Goal: Task Accomplishment & Management: Use online tool/utility

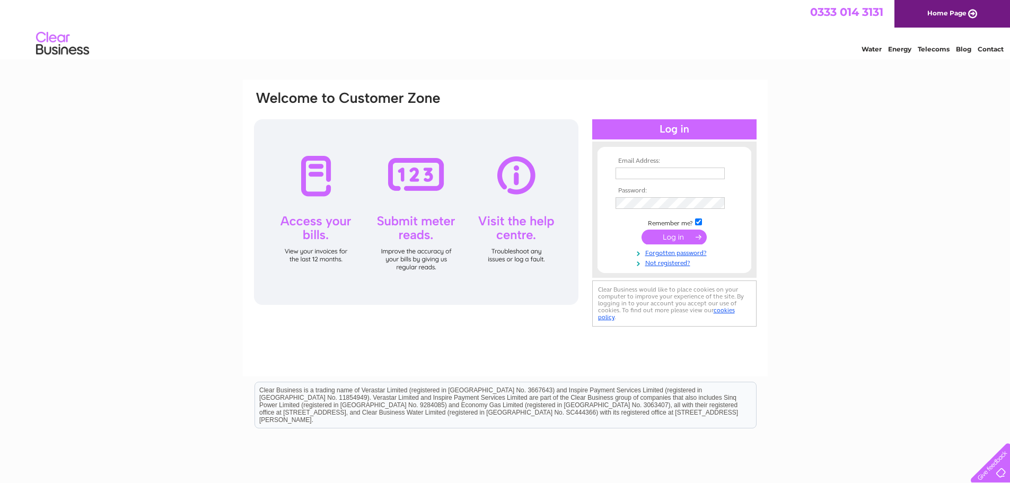
type input "marion@anlanntair.com"
click at [670, 232] on input "submit" at bounding box center [674, 237] width 65 height 15
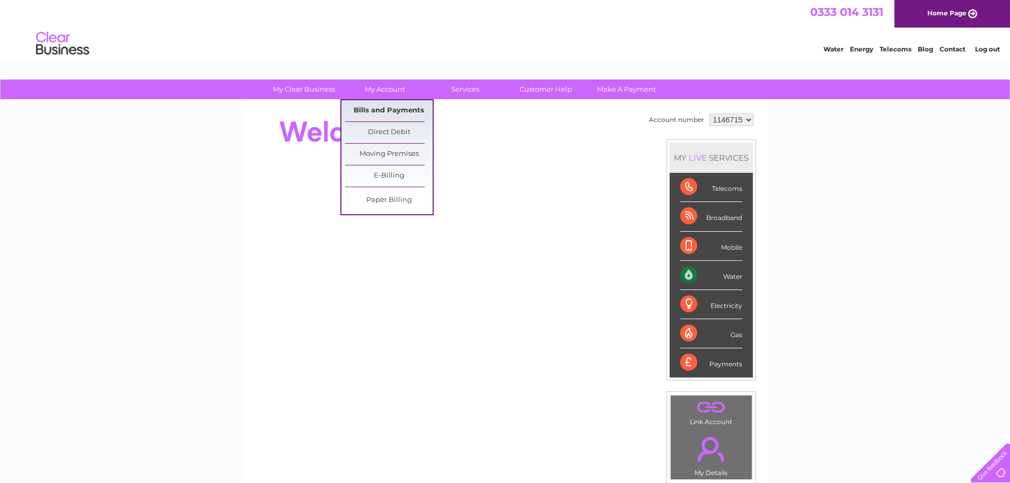
click at [387, 107] on link "Bills and Payments" at bounding box center [389, 110] width 88 height 21
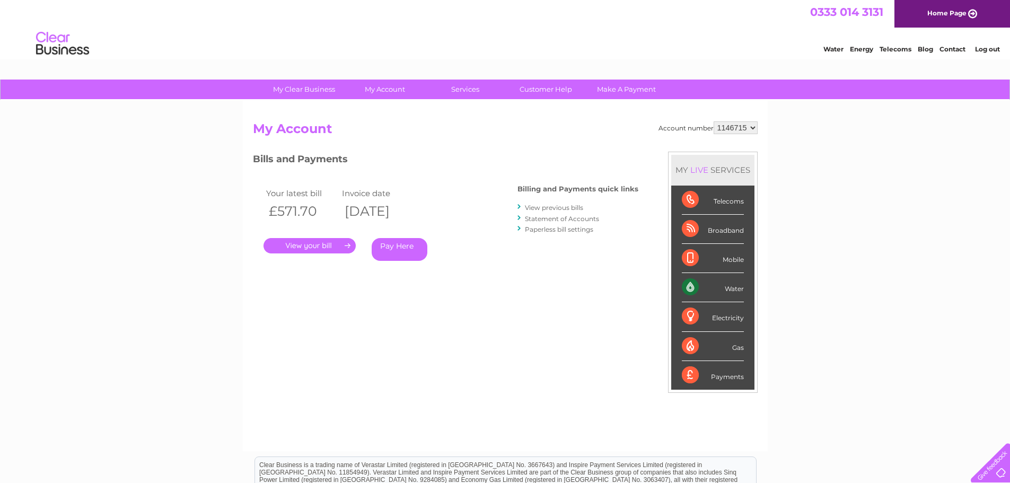
click at [313, 247] on link "." at bounding box center [310, 245] width 92 height 15
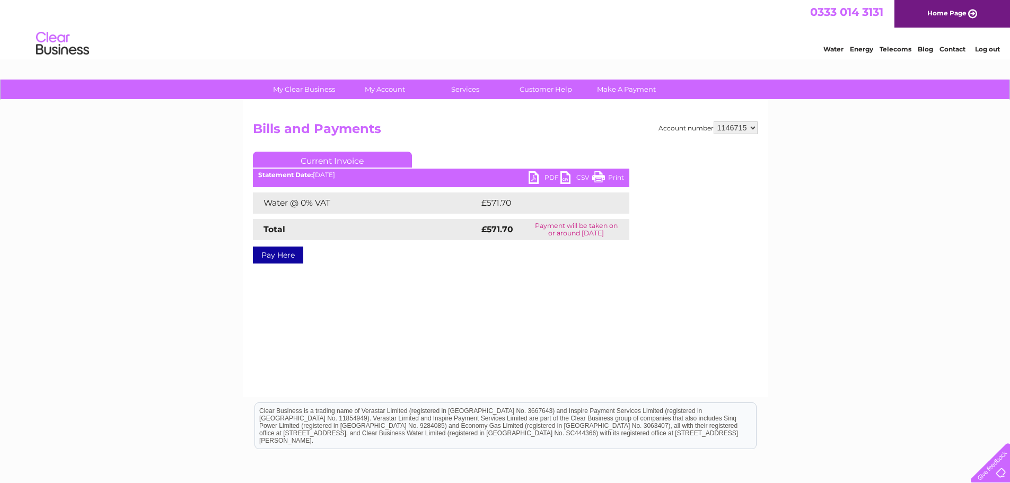
click at [533, 174] on link "PDF" at bounding box center [545, 178] width 32 height 15
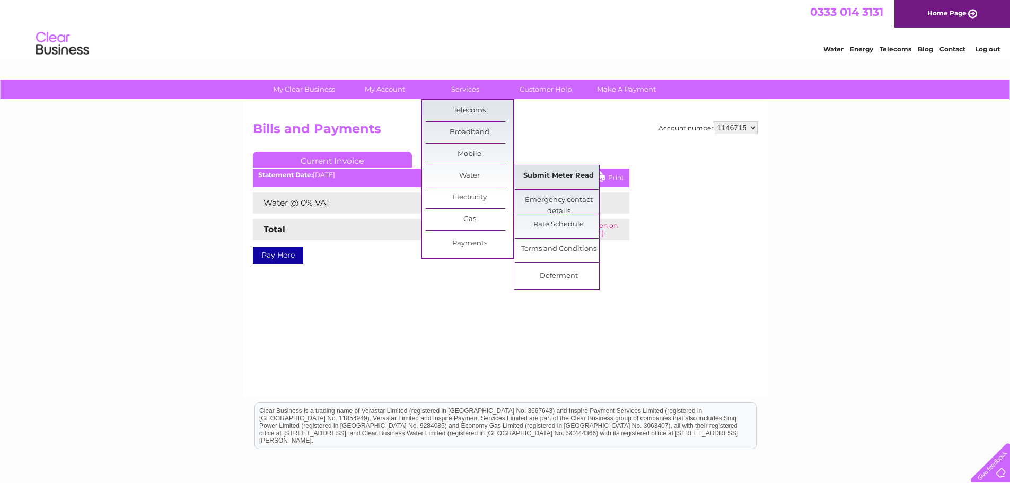
click at [552, 171] on link "Submit Meter Read" at bounding box center [559, 175] width 88 height 21
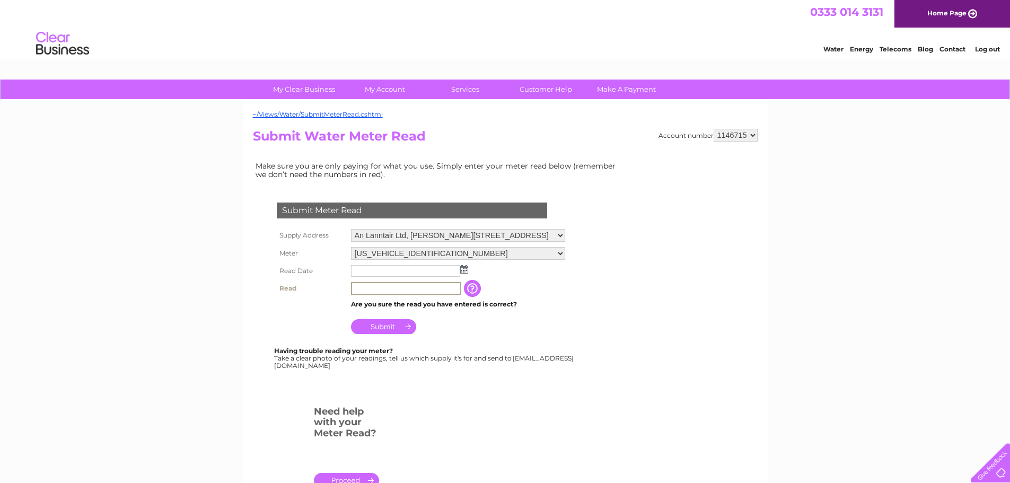
click at [356, 291] on input "text" at bounding box center [406, 288] width 110 height 13
type input "11792"
click at [361, 271] on input "text" at bounding box center [405, 271] width 109 height 12
click at [465, 270] on img at bounding box center [464, 269] width 8 height 8
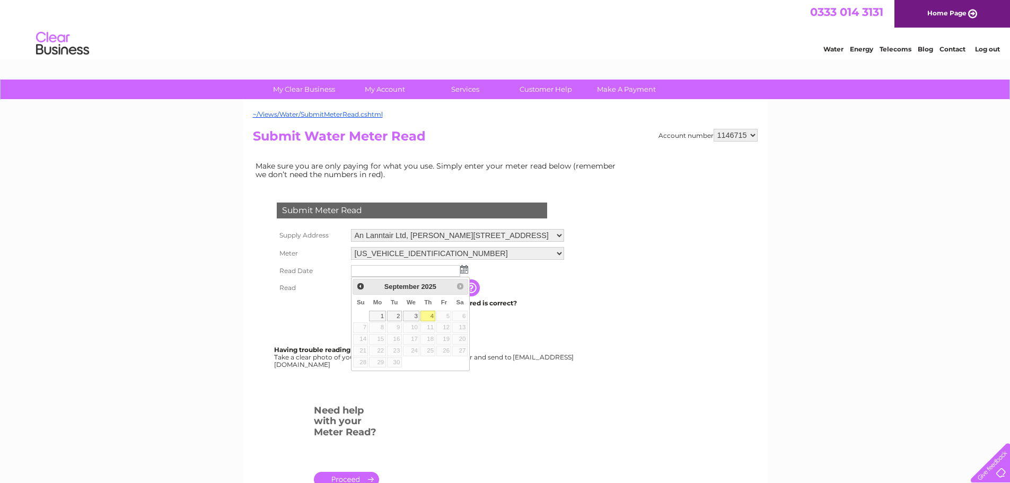
click at [429, 313] on link "4" at bounding box center [428, 316] width 15 height 11
type input "[DATE]"
click at [379, 326] on input "Submit" at bounding box center [383, 325] width 65 height 15
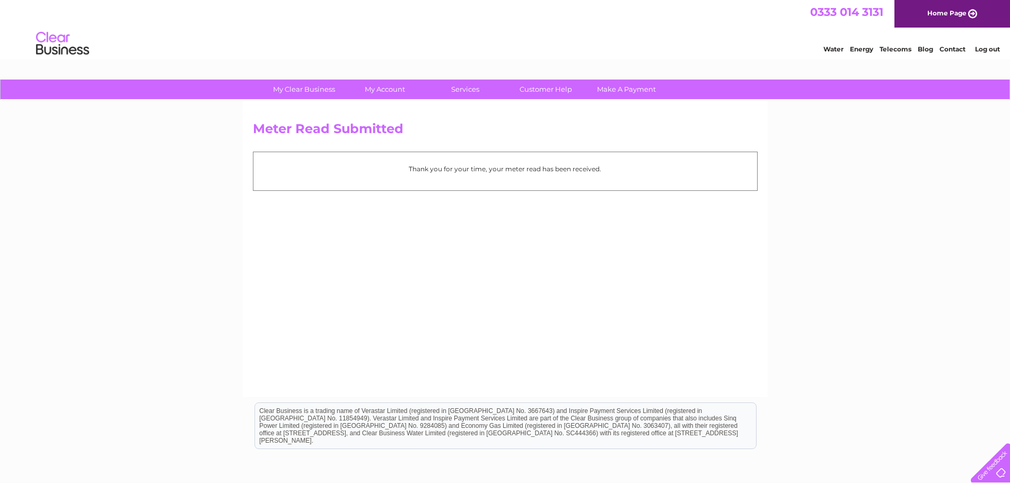
click at [372, 328] on div "Meter Read Submitted Thank you for your time, your meter read has been received." at bounding box center [505, 248] width 525 height 297
click at [443, 290] on div "Meter Read Submitted Thank you for your time, your meter read has been received." at bounding box center [505, 248] width 525 height 297
click at [409, 31] on div "Water Energy Telecoms Blog Contact Log out" at bounding box center [505, 45] width 1010 height 34
